Goal: Information Seeking & Learning: Learn about a topic

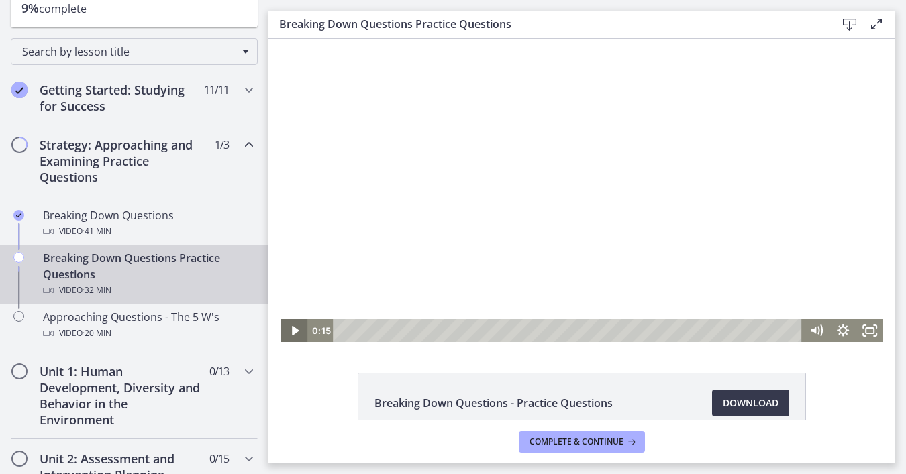
click at [293, 332] on icon "Play Video" at bounding box center [294, 330] width 7 height 9
click at [293, 332] on icon "Pause" at bounding box center [293, 330] width 27 height 23
click at [293, 332] on icon "Play Video" at bounding box center [295, 330] width 8 height 11
click at [293, 332] on icon "Pause" at bounding box center [293, 330] width 27 height 23
click at [293, 332] on icon "Play Video" at bounding box center [295, 330] width 8 height 11
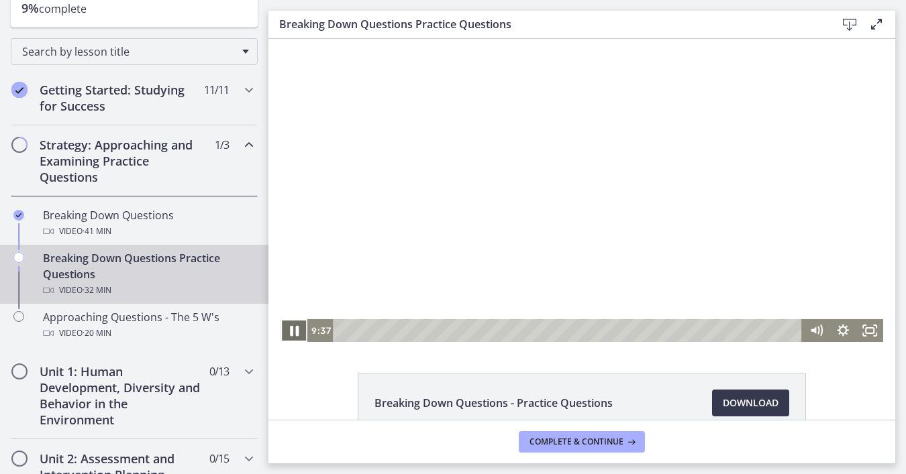
click at [291, 332] on icon "Pause" at bounding box center [294, 331] width 9 height 11
click at [291, 332] on icon "Play Video" at bounding box center [295, 330] width 8 height 11
click at [290, 329] on icon "Pause" at bounding box center [293, 330] width 27 height 23
click at [290, 329] on icon "Play Video" at bounding box center [294, 330] width 27 height 23
click at [293, 330] on icon "Pause" at bounding box center [293, 331] width 7 height 9
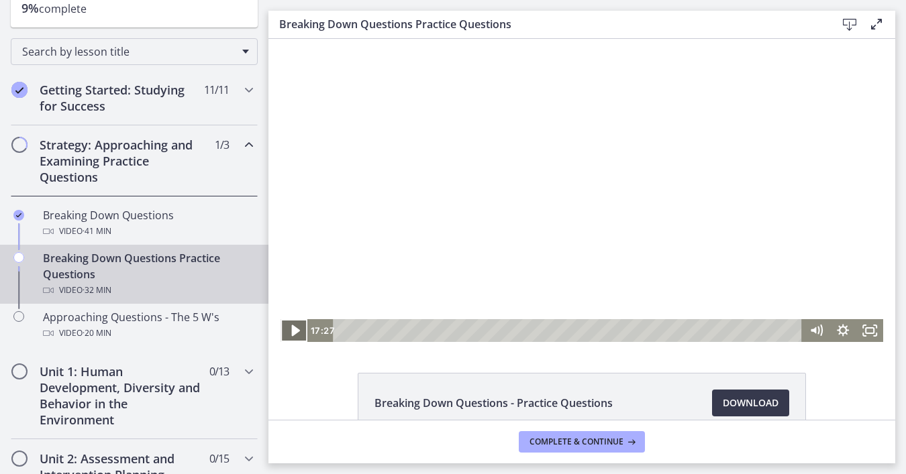
click at [295, 329] on icon "Play Video" at bounding box center [295, 330] width 8 height 11
click at [295, 329] on icon "Pause" at bounding box center [294, 331] width 9 height 11
click at [295, 329] on icon "Play Video" at bounding box center [295, 330] width 8 height 11
click at [295, 329] on icon "Pause" at bounding box center [293, 331] width 7 height 9
click at [295, 329] on icon "Play Video" at bounding box center [294, 330] width 7 height 9
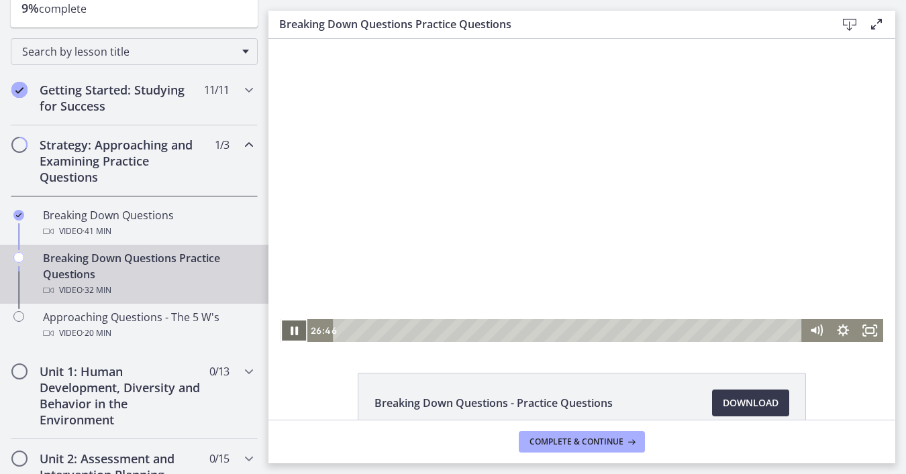
click at [295, 329] on icon "Pause" at bounding box center [293, 331] width 7 height 9
click at [291, 331] on icon "Play Video" at bounding box center [294, 330] width 7 height 9
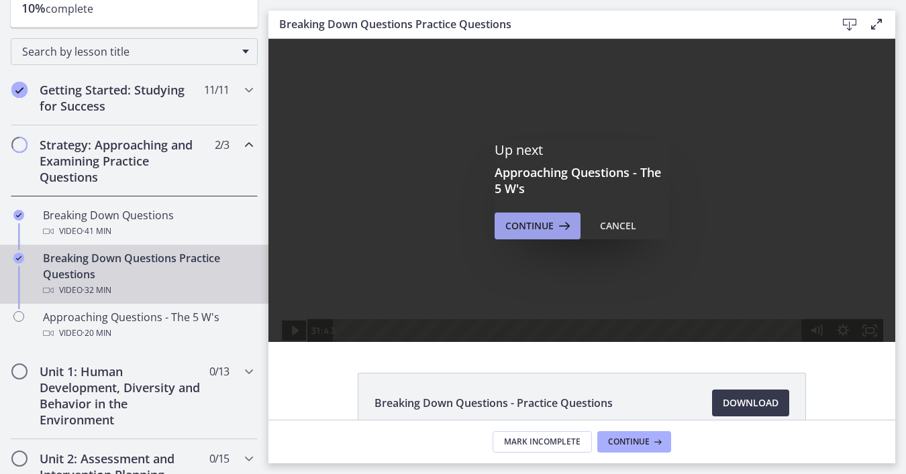
click at [550, 222] on span "Continue" at bounding box center [529, 226] width 48 height 16
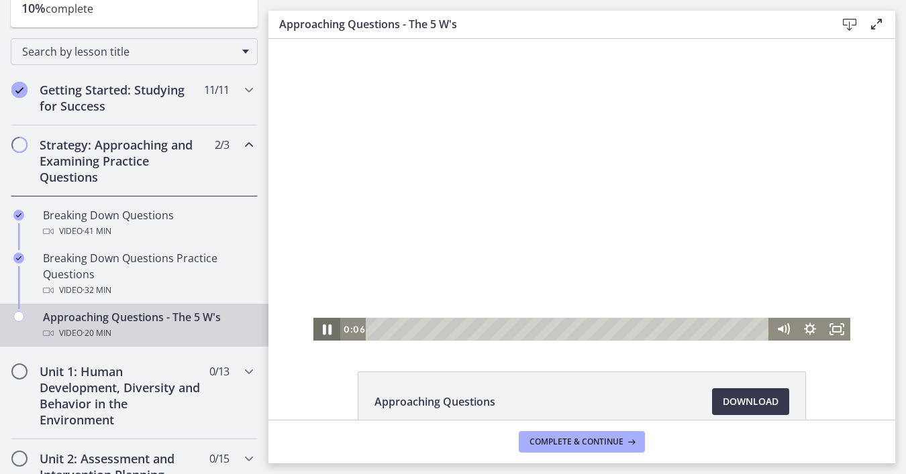
click at [327, 330] on icon "Pause" at bounding box center [327, 330] width 32 height 28
